Goal: Task Accomplishment & Management: Manage account settings

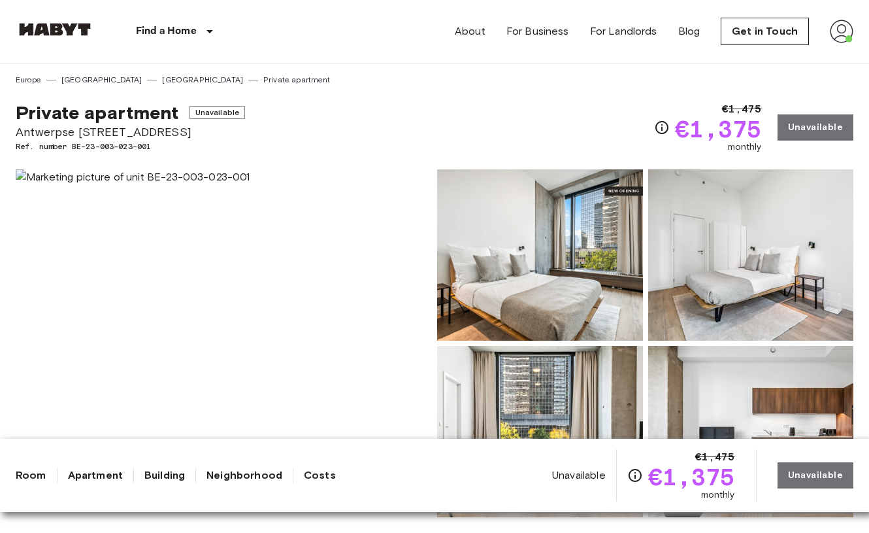
click at [847, 37] on img at bounding box center [842, 32] width 24 height 24
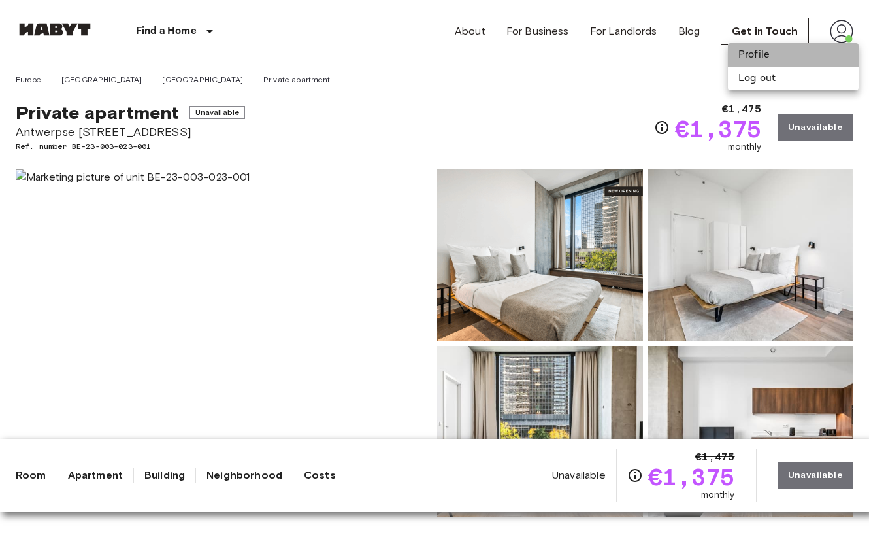
click at [823, 52] on li "Profile" at bounding box center [793, 55] width 131 height 24
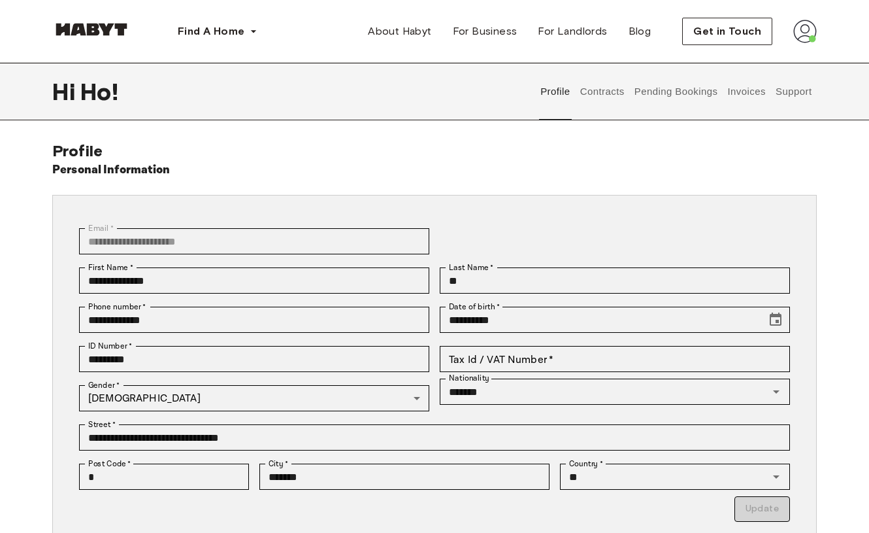
click at [612, 100] on button "Contracts" at bounding box center [603, 92] width 48 height 58
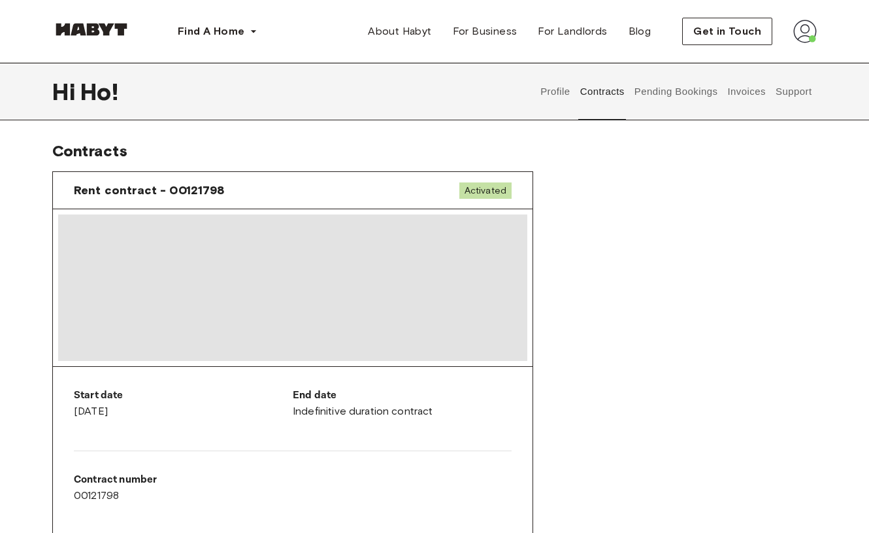
click at [664, 96] on button "Pending Bookings" at bounding box center [676, 92] width 87 height 58
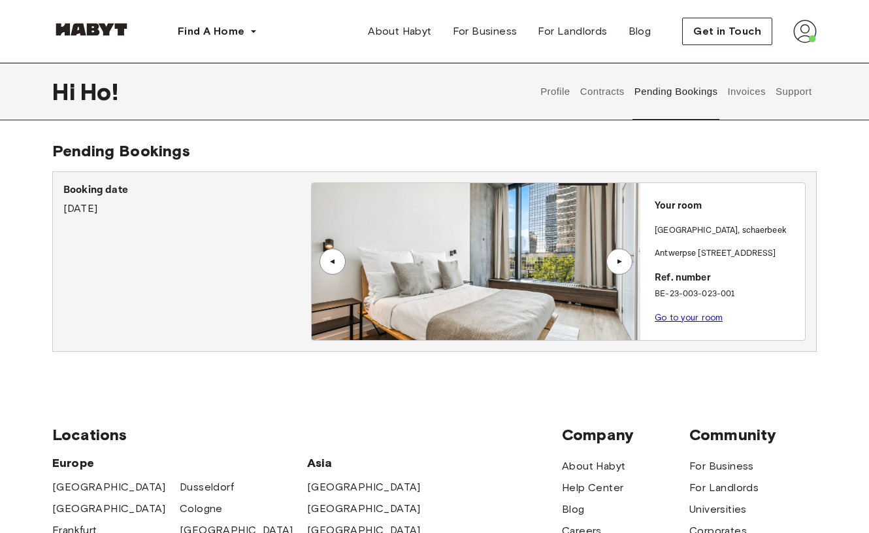
click at [720, 101] on div "Profile Contracts Pending Bookings Invoices Support" at bounding box center [676, 92] width 281 height 58
click at [733, 95] on button "Invoices" at bounding box center [746, 92] width 41 height 58
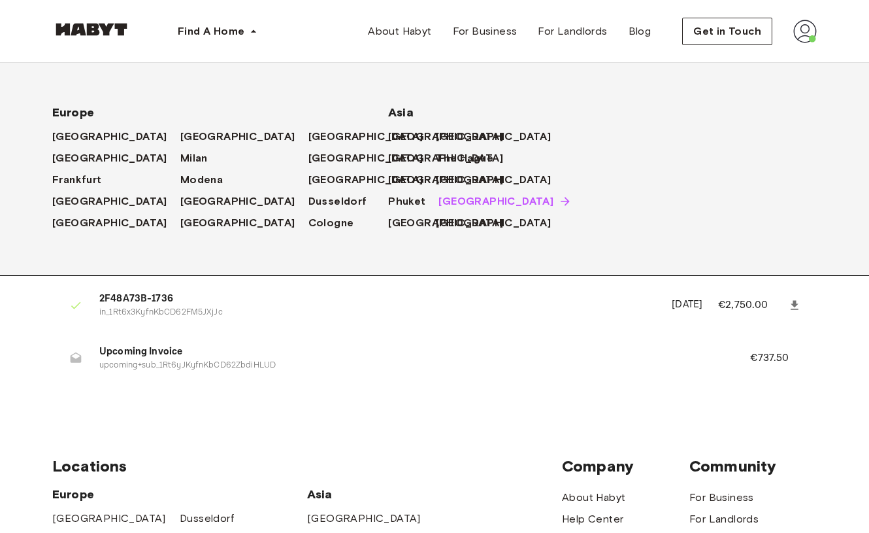
click at [439, 204] on span "[GEOGRAPHIC_DATA]" at bounding box center [496, 201] width 115 height 16
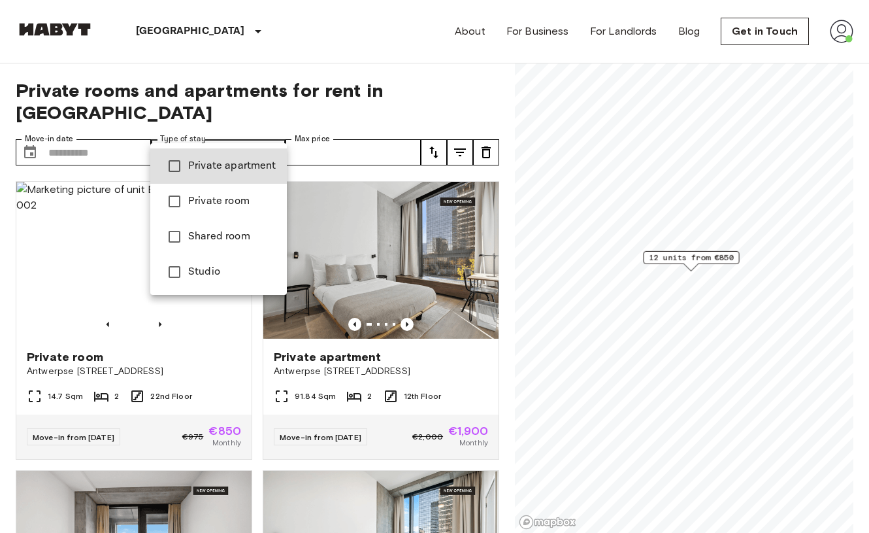
click at [227, 169] on span "Private apartment" at bounding box center [232, 166] width 88 height 16
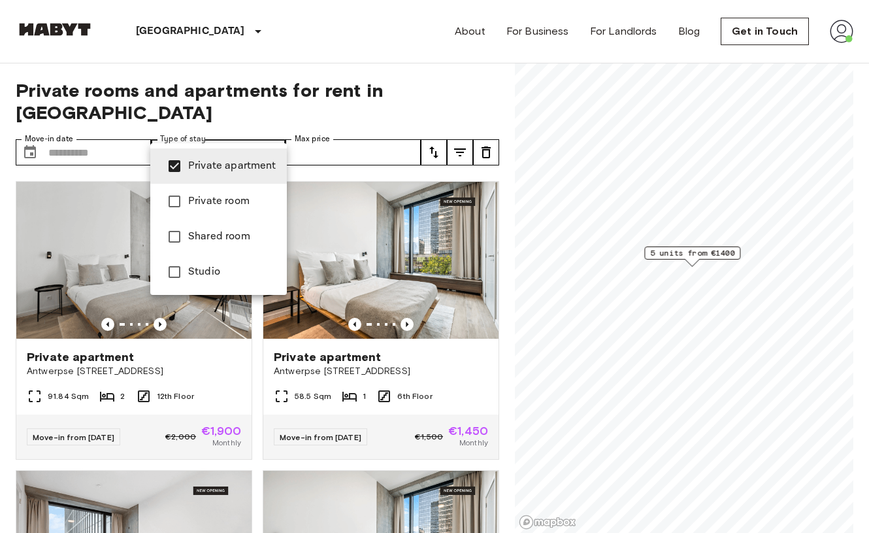
type input "**********"
click at [405, 78] on div at bounding box center [434, 266] width 869 height 533
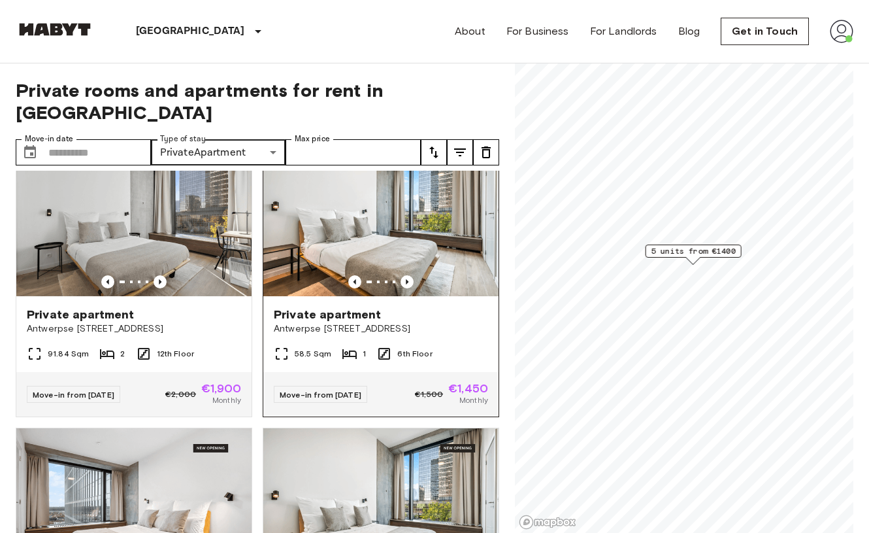
scroll to position [53, 0]
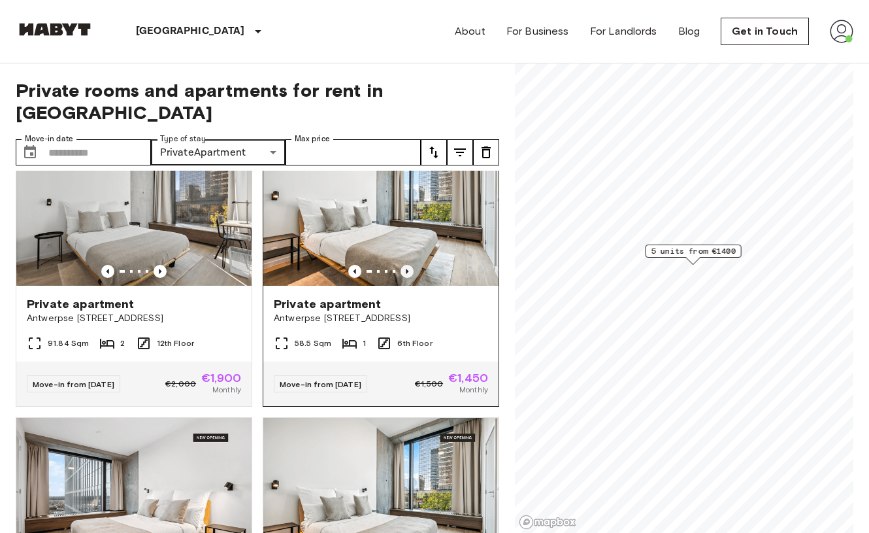
click at [409, 265] on icon "Previous image" at bounding box center [407, 271] width 13 height 13
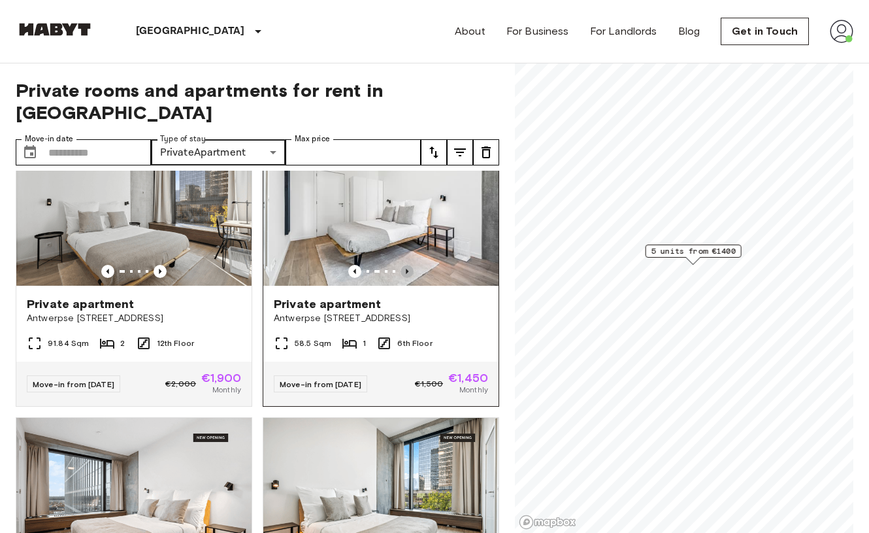
click at [409, 265] on icon "Previous image" at bounding box center [407, 271] width 13 height 13
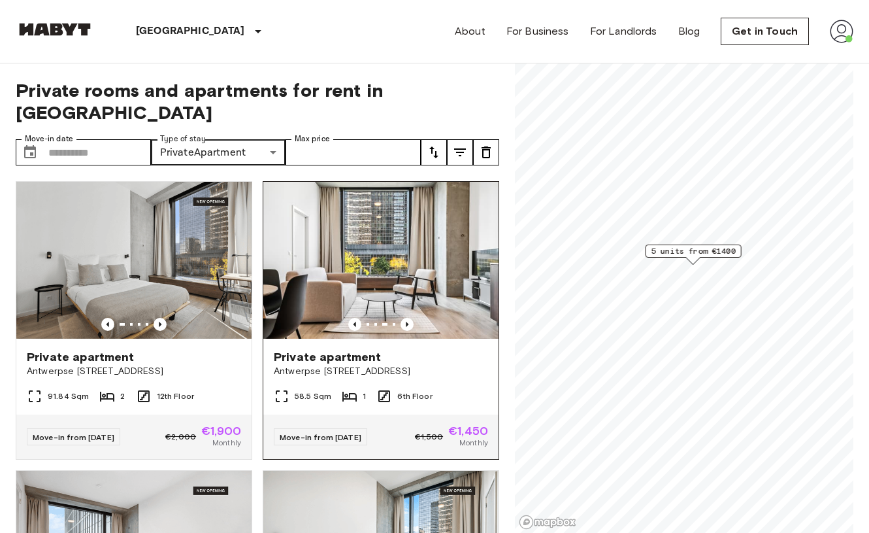
scroll to position [0, 0]
click at [405, 318] on icon "Previous image" at bounding box center [407, 324] width 13 height 13
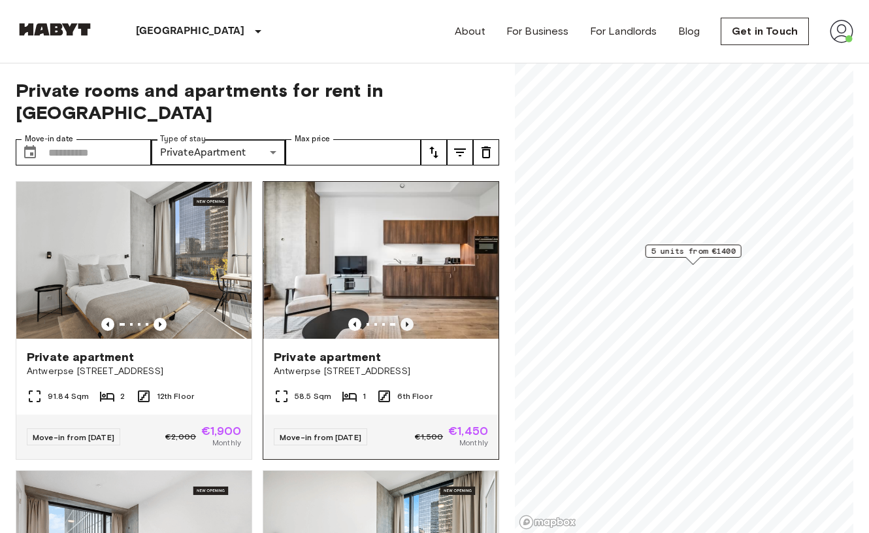
click at [405, 318] on icon "Previous image" at bounding box center [407, 324] width 13 height 13
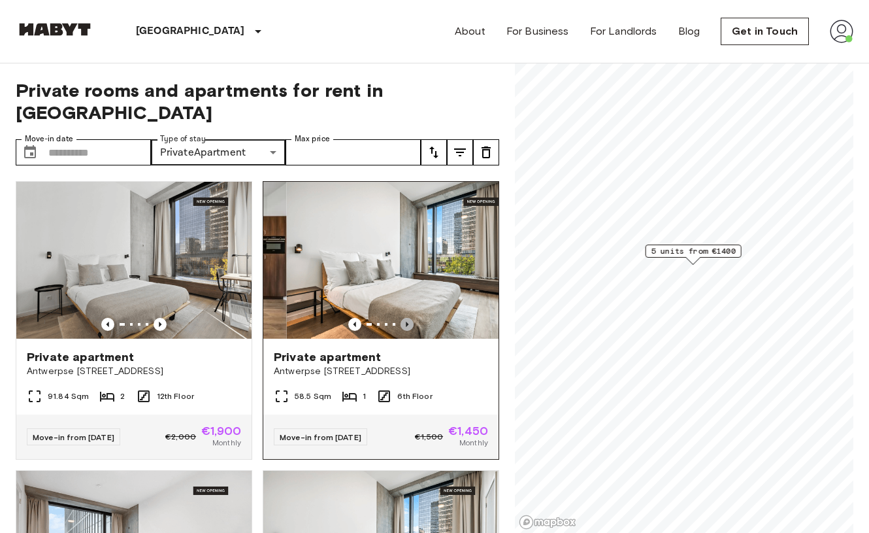
click at [405, 318] on icon "Previous image" at bounding box center [407, 324] width 13 height 13
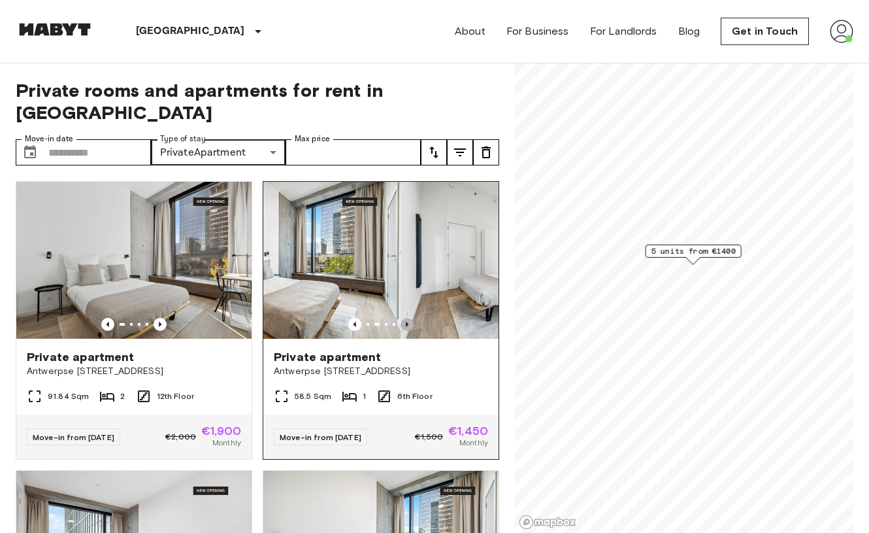
click at [405, 318] on icon "Previous image" at bounding box center [407, 324] width 13 height 13
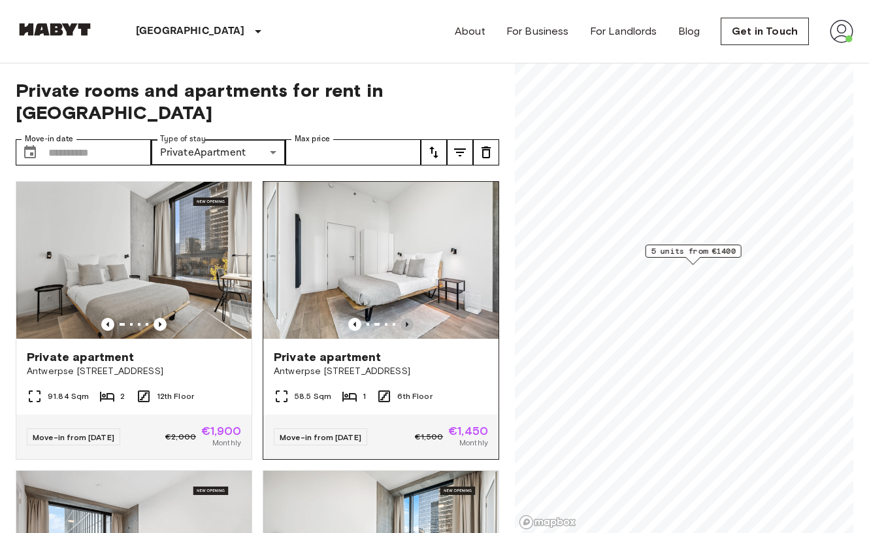
click at [405, 318] on icon "Previous image" at bounding box center [407, 324] width 13 height 13
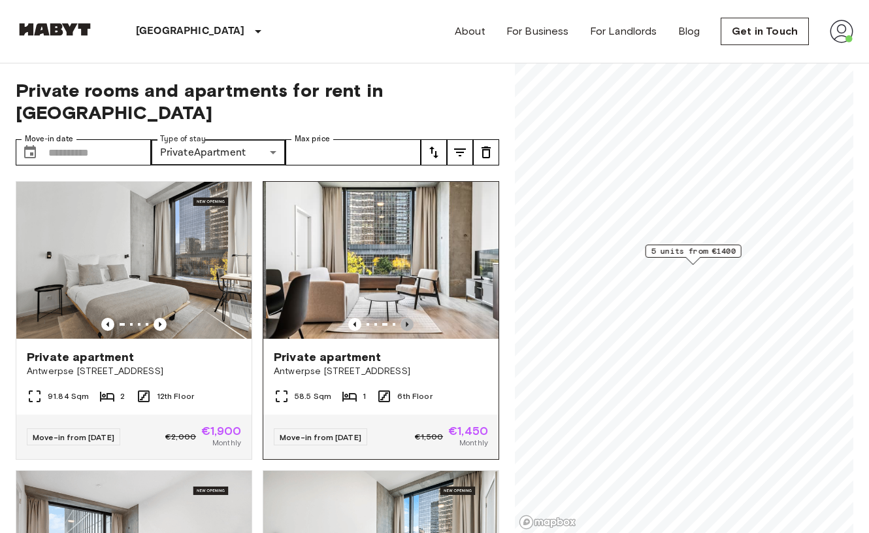
click at [407, 322] on icon "Previous image" at bounding box center [407, 324] width 3 height 5
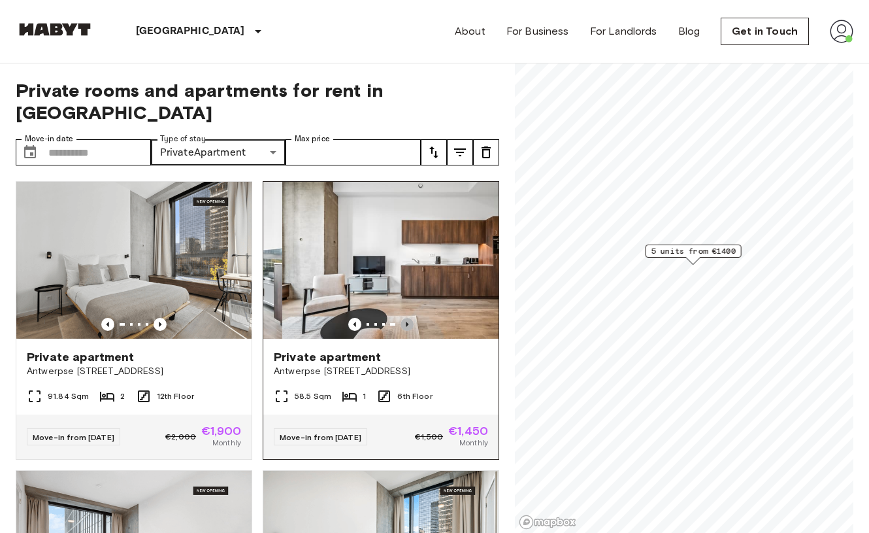
click at [407, 322] on icon "Previous image" at bounding box center [407, 324] width 3 height 5
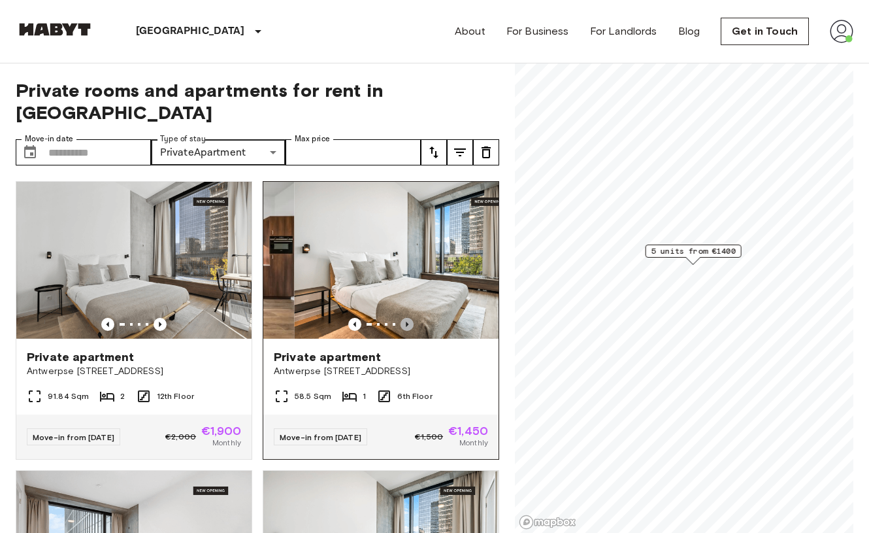
click at [407, 322] on icon "Previous image" at bounding box center [407, 324] width 3 height 5
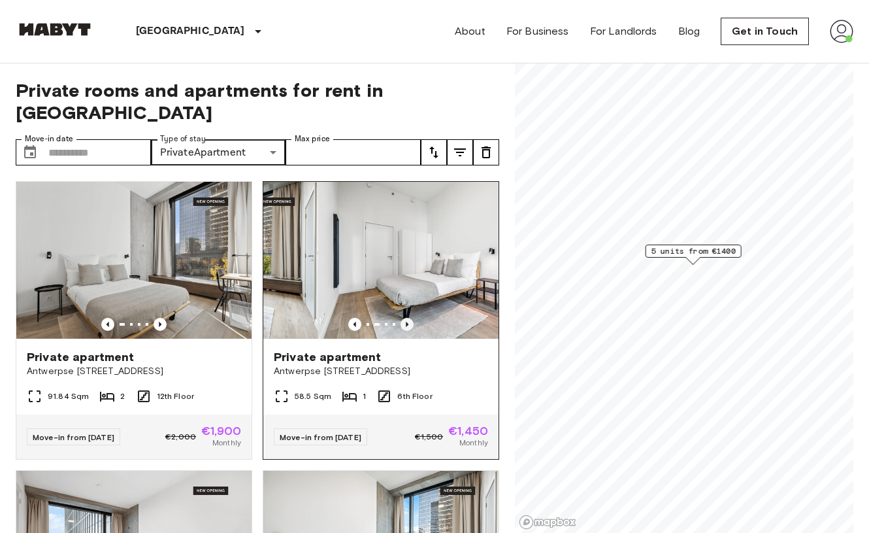
click at [407, 322] on icon "Previous image" at bounding box center [407, 324] width 3 height 5
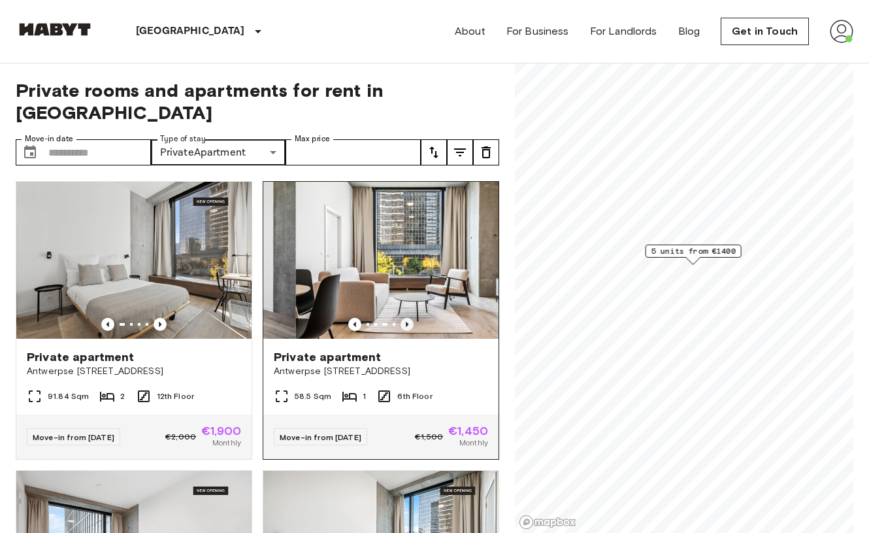
click at [407, 322] on icon "Previous image" at bounding box center [407, 324] width 3 height 5
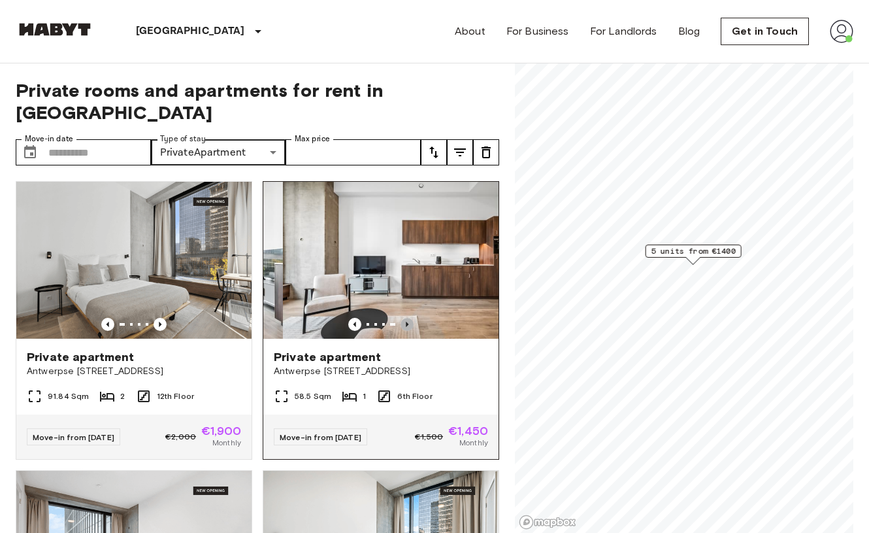
click at [407, 322] on icon "Previous image" at bounding box center [407, 324] width 3 height 5
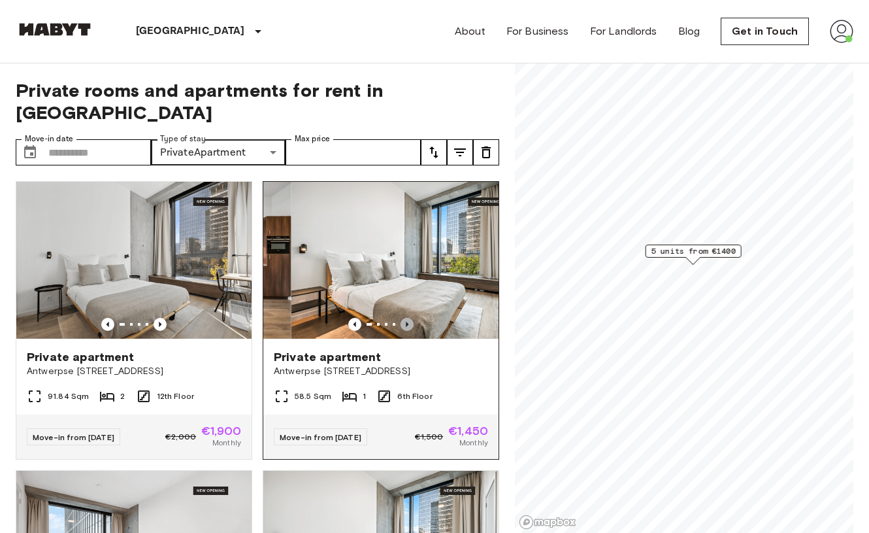
click at [407, 322] on icon "Previous image" at bounding box center [407, 324] width 3 height 5
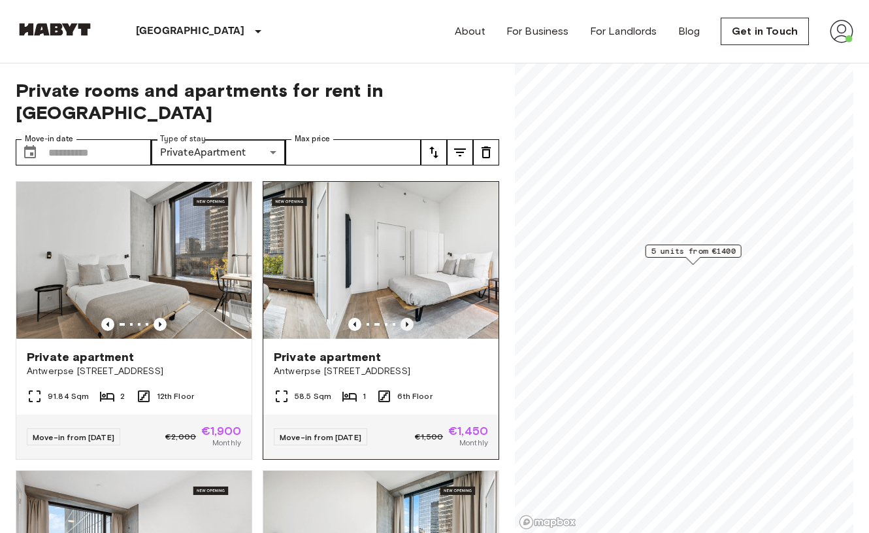
click at [407, 322] on icon "Previous image" at bounding box center [407, 324] width 3 height 5
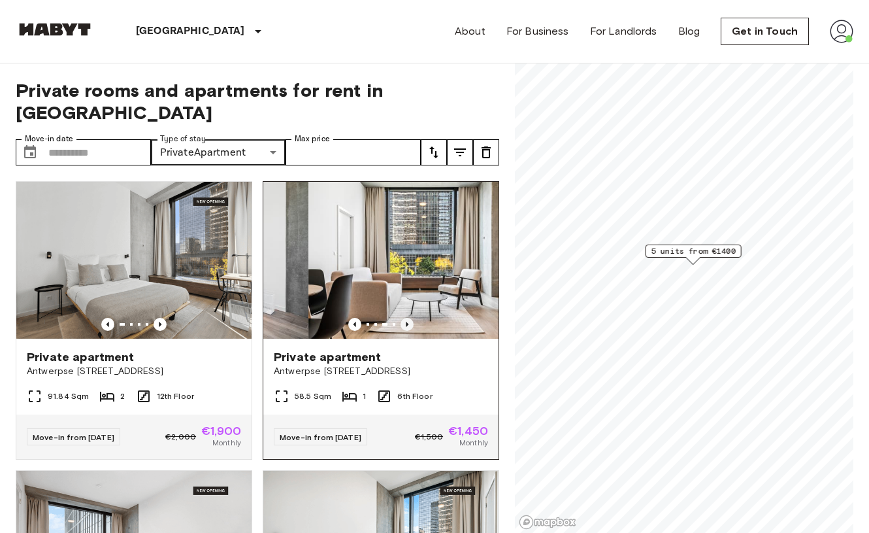
click at [407, 322] on icon "Previous image" at bounding box center [407, 324] width 3 height 5
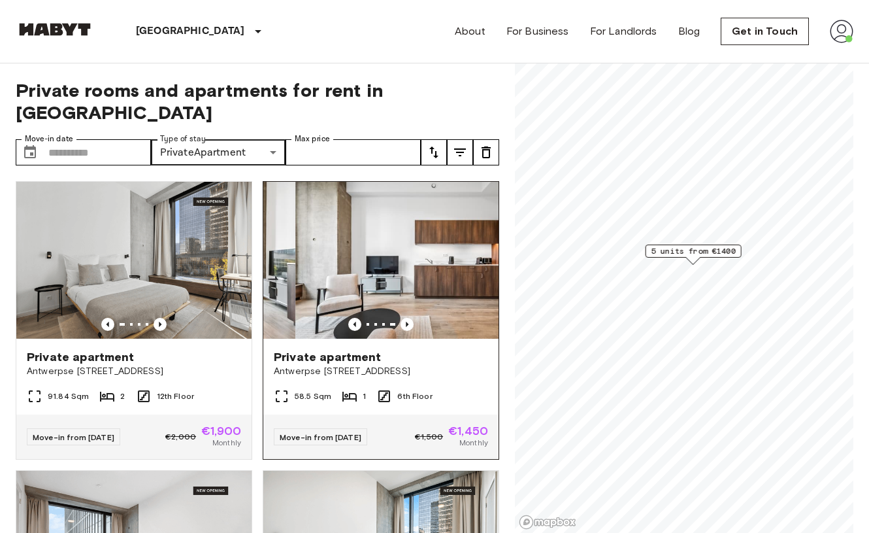
click at [418, 262] on img at bounding box center [412, 260] width 235 height 157
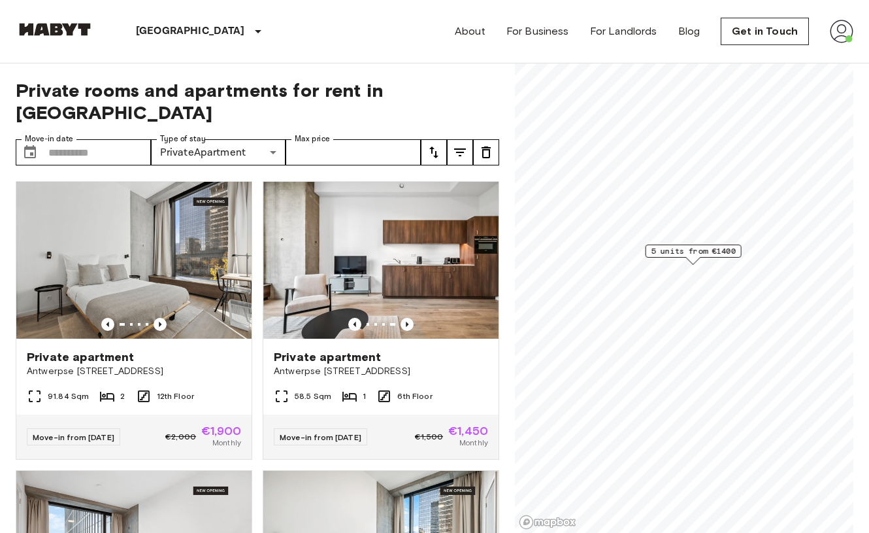
click at [840, 26] on img at bounding box center [842, 32] width 24 height 24
click at [814, 52] on li "Profile" at bounding box center [793, 55] width 131 height 24
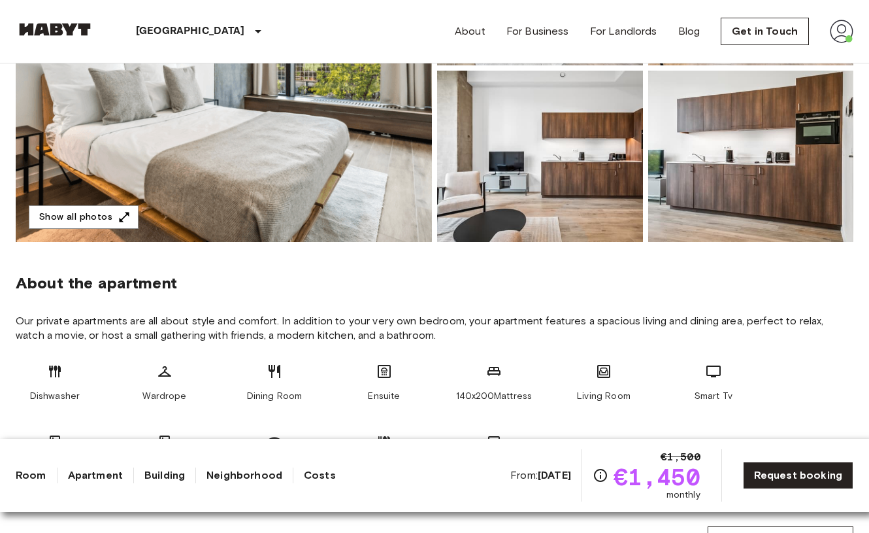
scroll to position [321, 0]
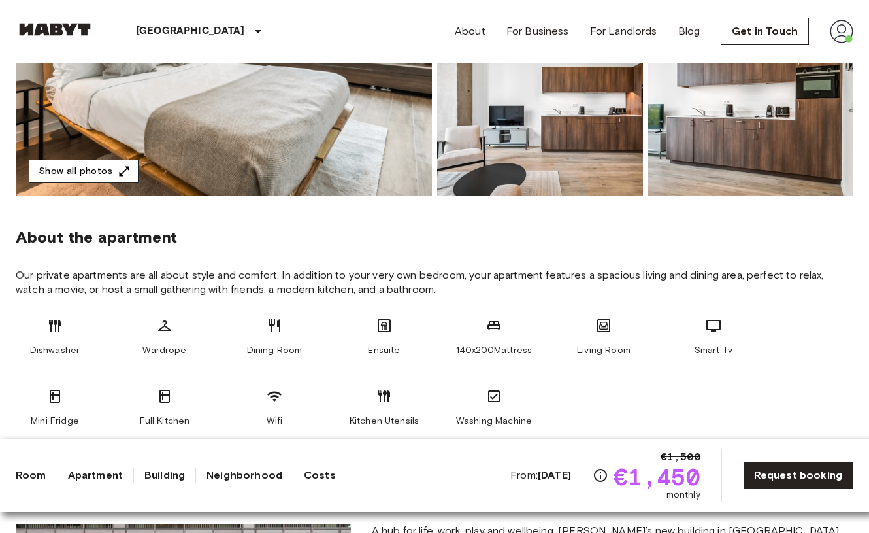
click at [118, 167] on icon "button" at bounding box center [124, 171] width 13 height 13
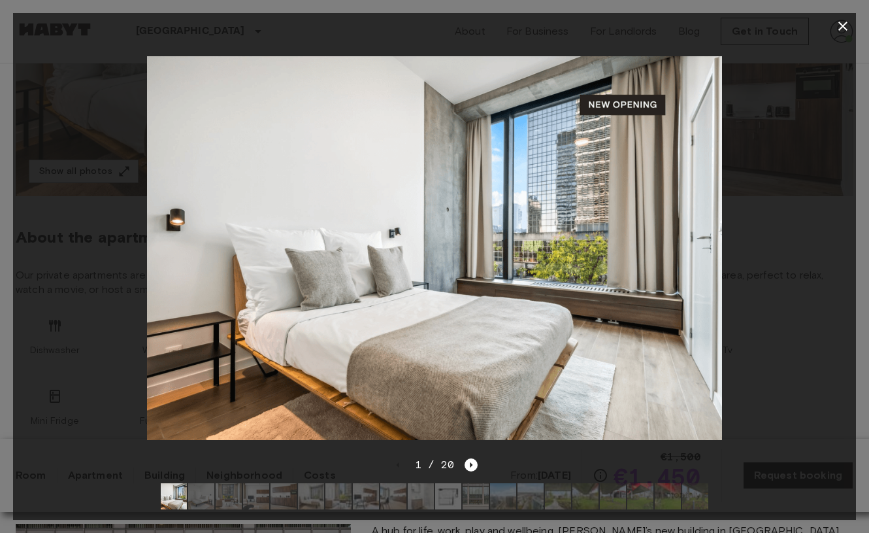
click at [451, 503] on img at bounding box center [448, 496] width 26 height 26
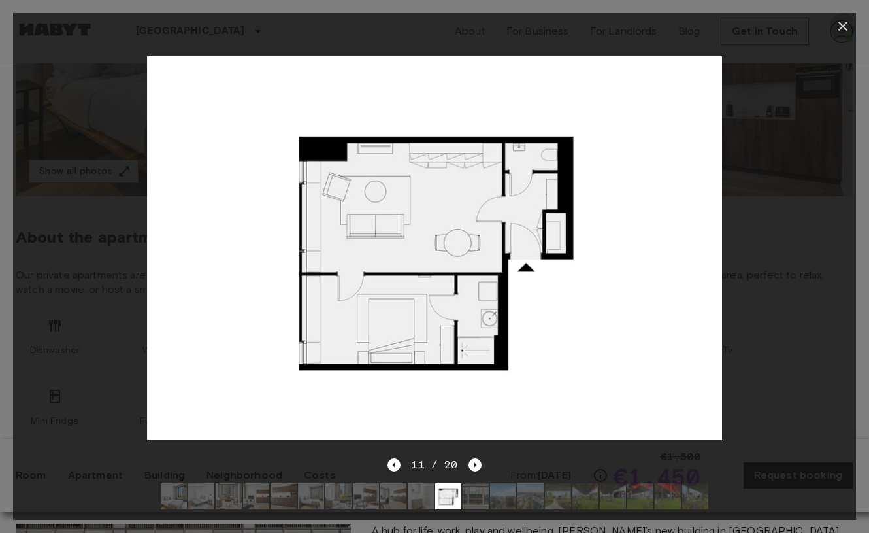
click at [845, 25] on icon "button" at bounding box center [843, 26] width 9 height 9
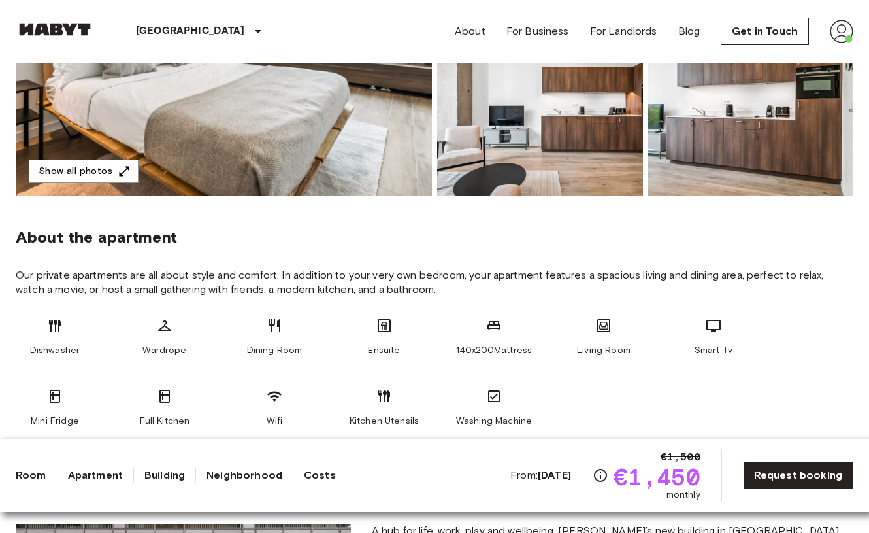
click at [71, 39] on link at bounding box center [55, 32] width 78 height 18
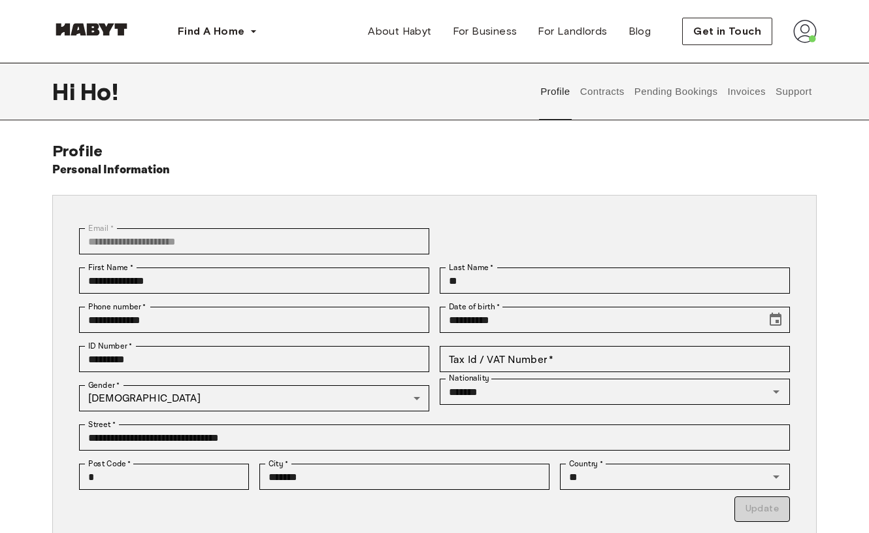
click at [679, 94] on button "Pending Bookings" at bounding box center [676, 92] width 87 height 58
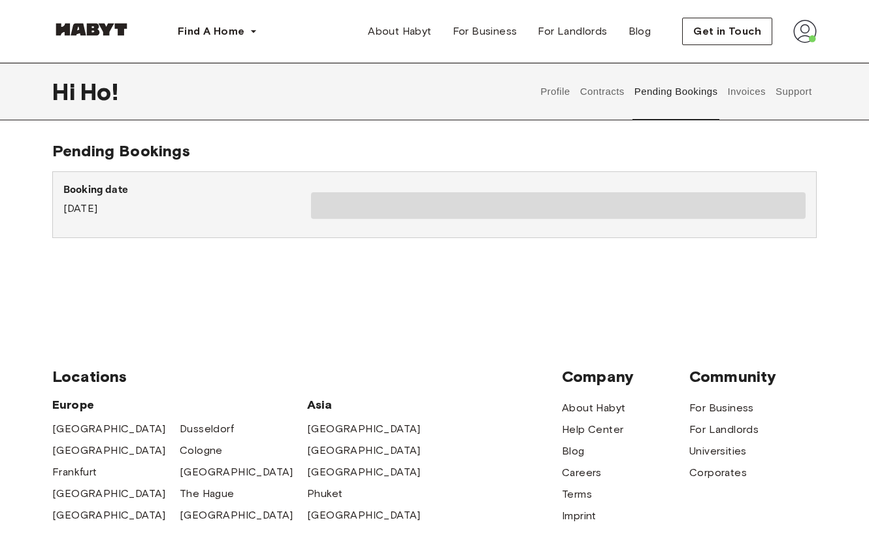
click at [755, 92] on button "Invoices" at bounding box center [746, 92] width 41 height 58
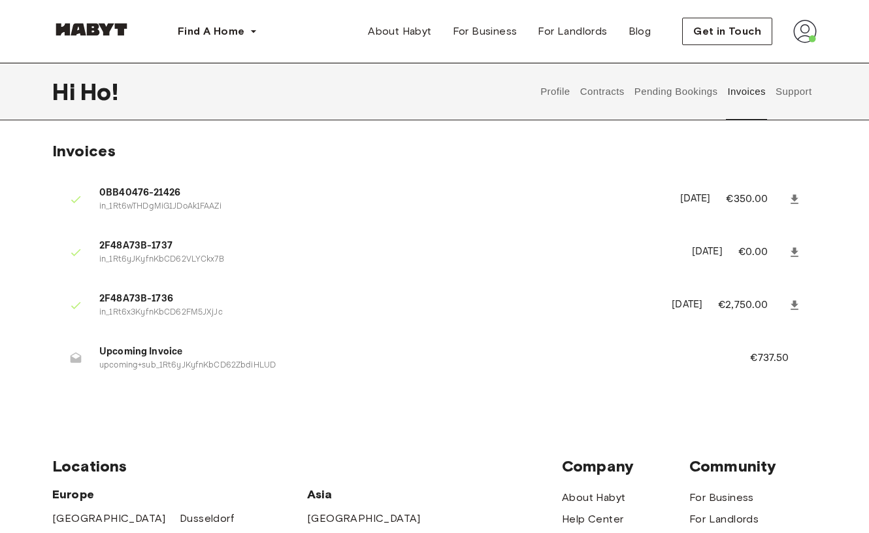
click at [794, 248] on icon at bounding box center [795, 251] width 8 height 9
click at [504, 388] on ul "0BB40476-21426 in_1Rt6wTHDgMiG1JDoAk1FAAZi August 6th, 2025 €350.00 2F48A73B-17…" at bounding box center [434, 282] width 765 height 222
click at [781, 365] on li "Upcoming Invoice upcoming+sub_1Rt6yJKyfnKbCD62ZbdiHLUD €737.50" at bounding box center [434, 357] width 765 height 45
click at [801, 308] on link at bounding box center [795, 306] width 24 height 24
